Goal: Task Accomplishment & Management: Use online tool/utility

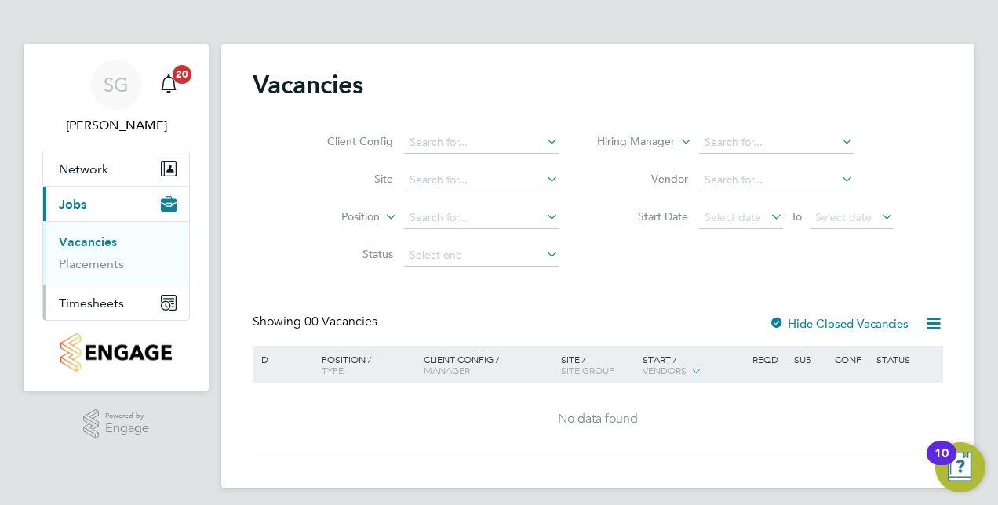
click at [82, 302] on span "Timesheets" at bounding box center [91, 303] width 65 height 15
click at [100, 300] on span "Timesheets" at bounding box center [91, 303] width 65 height 15
click at [104, 279] on link "Timesheets" at bounding box center [91, 277] width 65 height 15
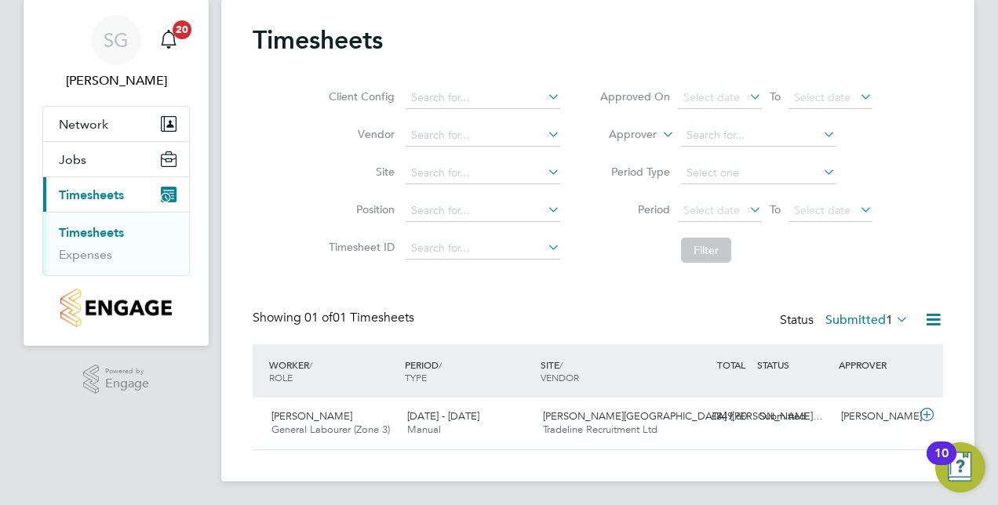
scroll to position [46, 0]
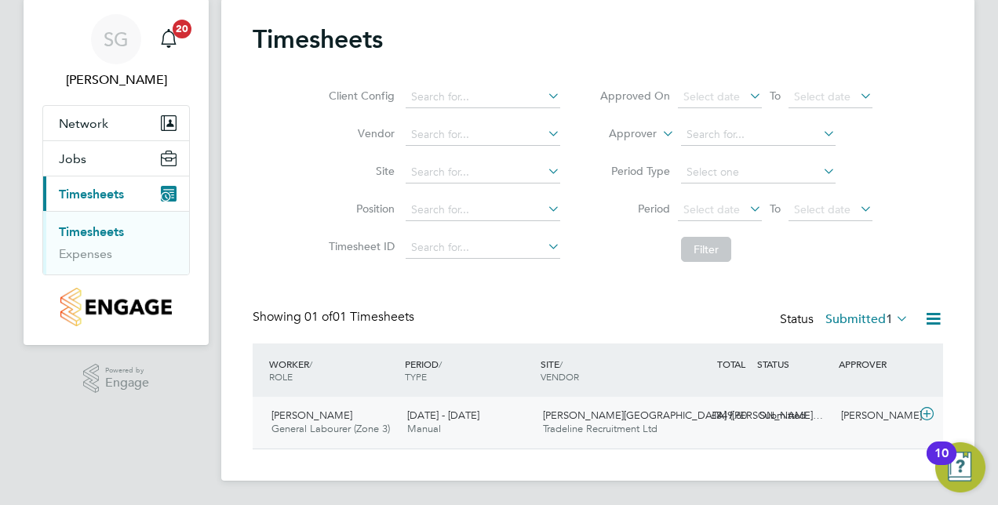
click at [924, 417] on icon at bounding box center [927, 414] width 20 height 13
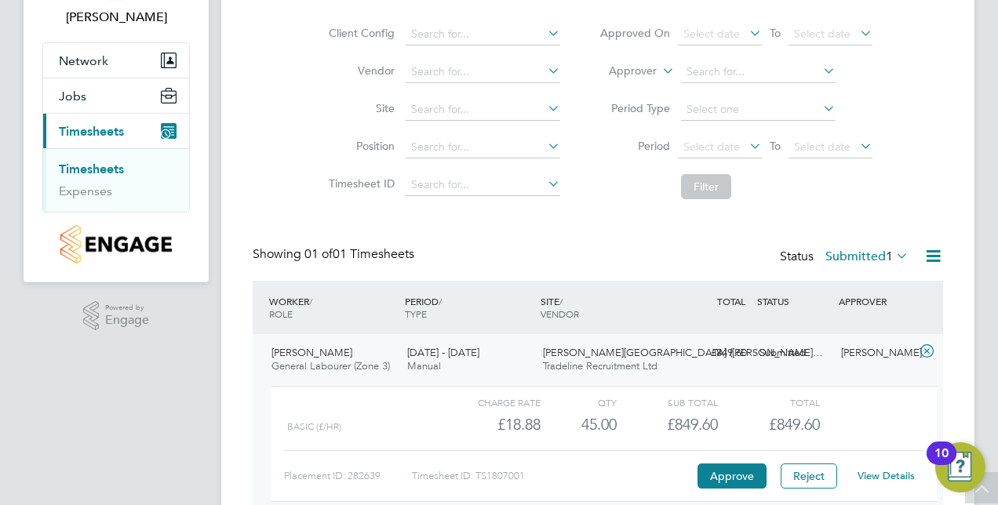
scroll to position [140, 0]
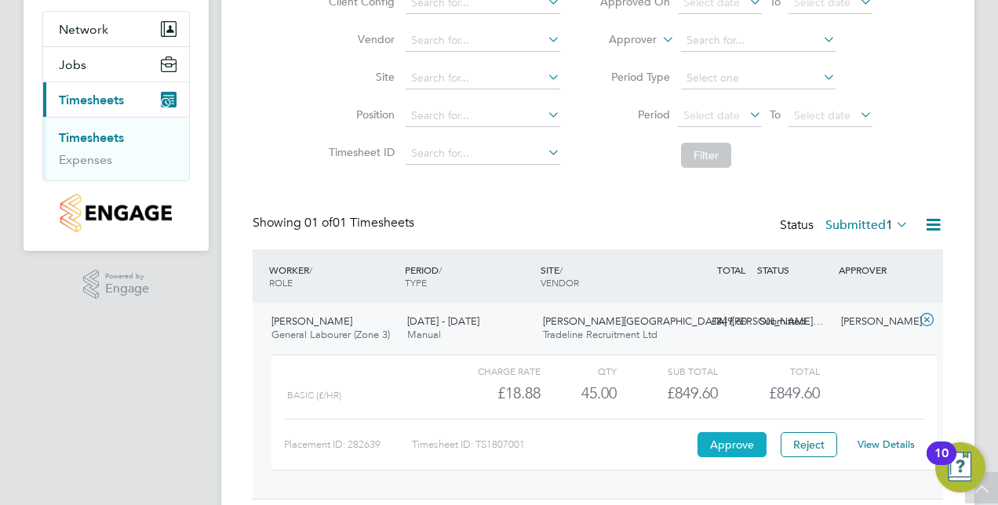
click at [722, 455] on button "Approve" at bounding box center [732, 444] width 69 height 25
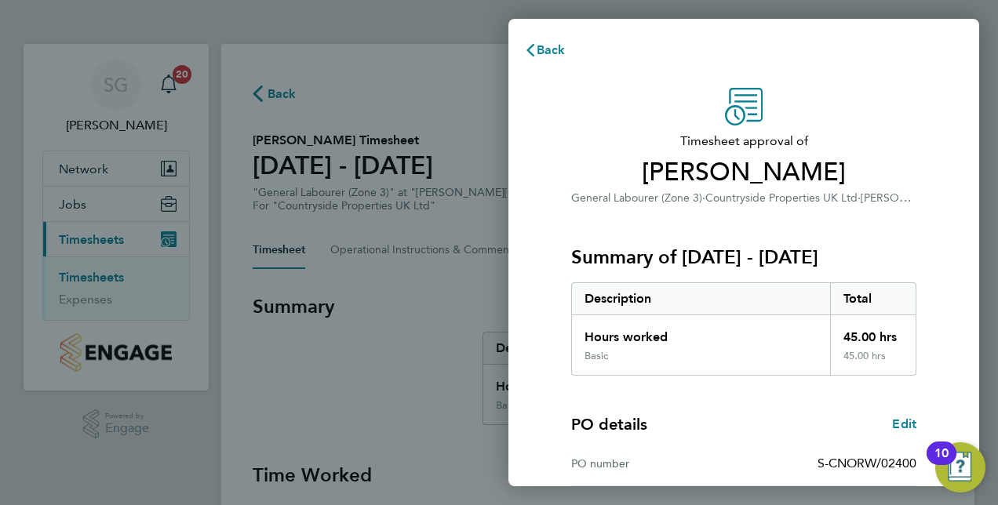
click at [942, 211] on div "Timesheet approval of Shawn Dilley General Labourer (Zone 3) · Countryside Prop…" at bounding box center [743, 401] width 471 height 664
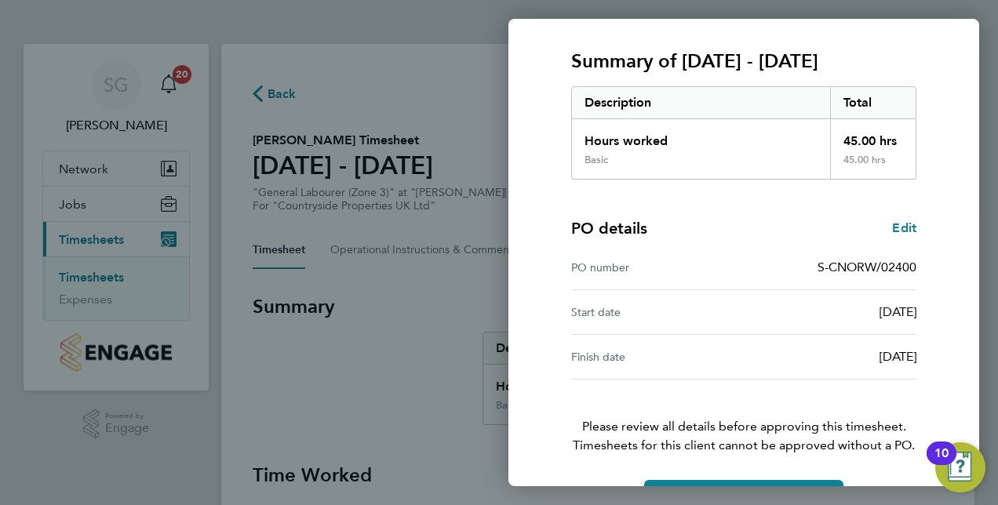
scroll to position [245, 0]
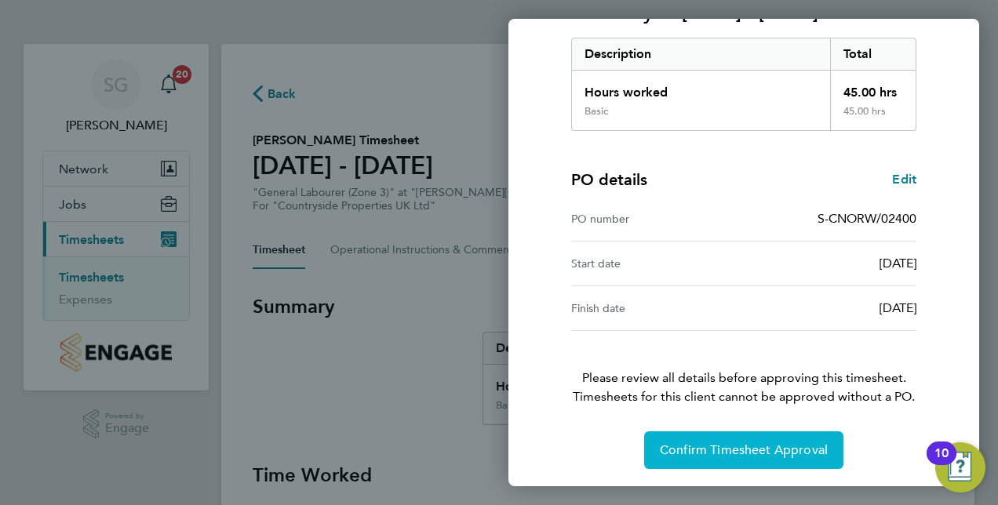
click at [747, 449] on span "Confirm Timesheet Approval" at bounding box center [744, 451] width 168 height 16
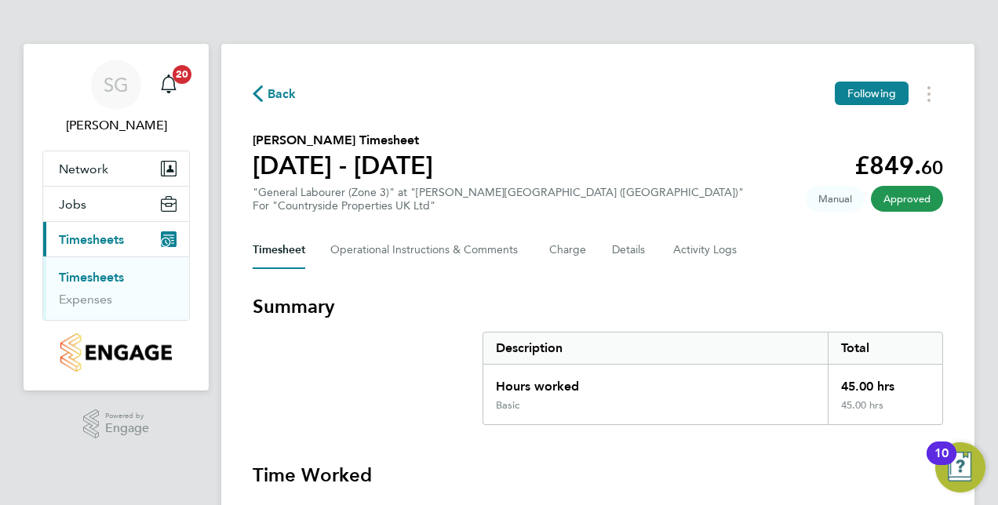
scroll to position [31, 0]
